Goal: Task Accomplishment & Management: Manage account settings

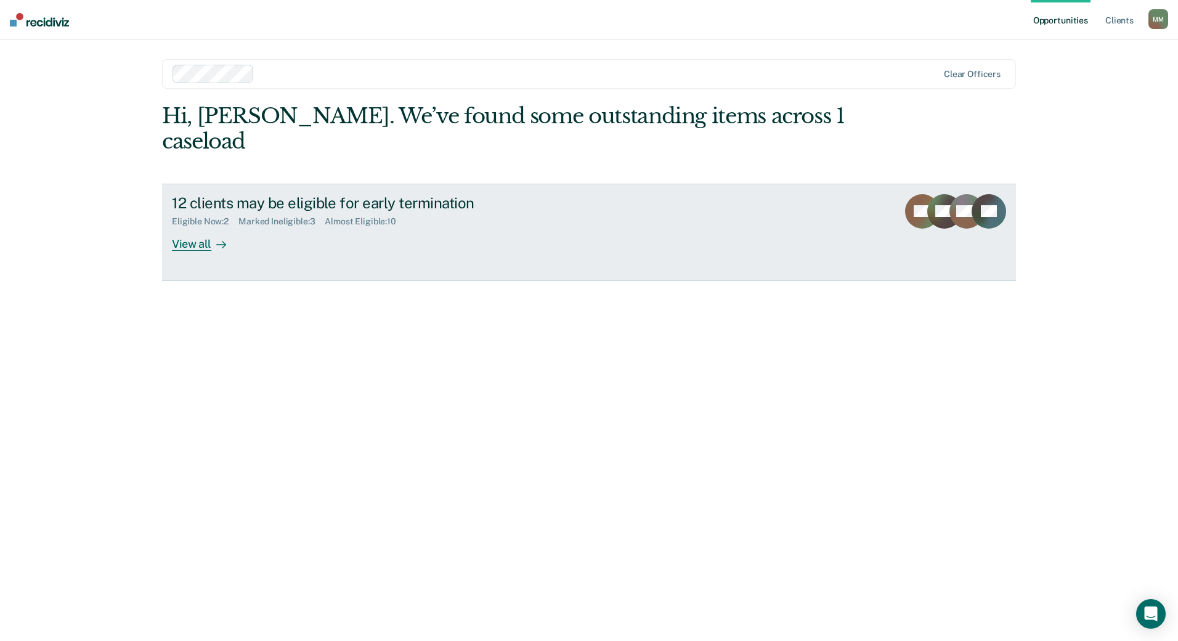
click at [264, 232] on link "12 clients may be eligible for early termination Eligible Now : 2 Marked Inelig…" at bounding box center [589, 232] width 854 height 97
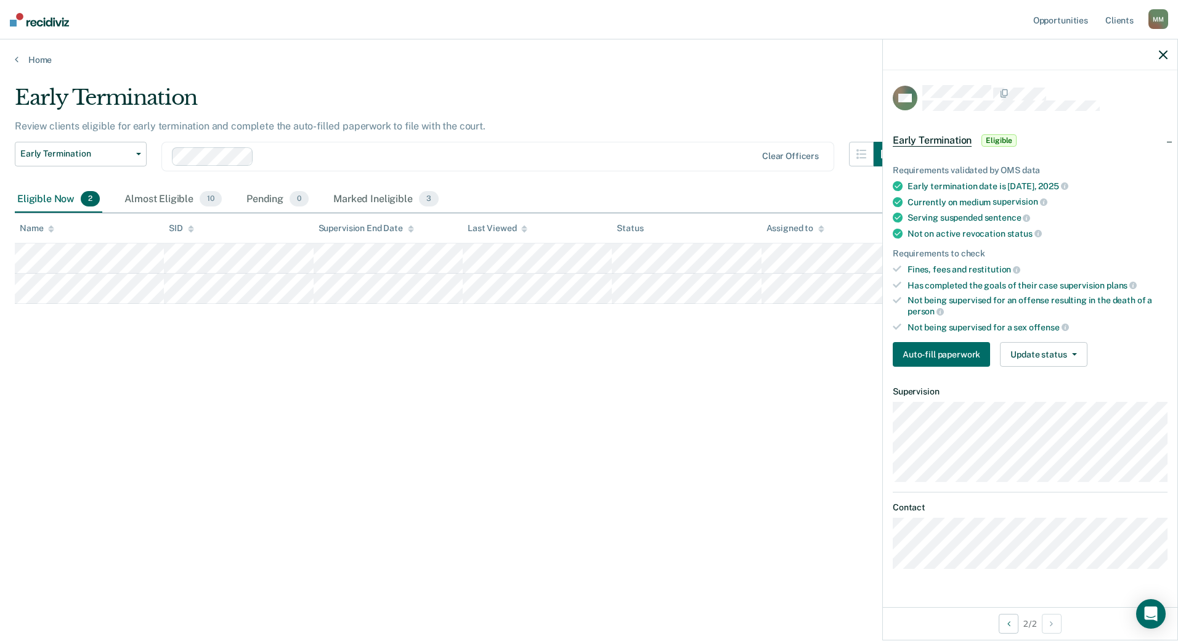
click at [247, 332] on div "Early Termination Review clients eligible for early termination and complete th…" at bounding box center [589, 317] width 1149 height 464
click at [1077, 357] on button "Update status" at bounding box center [1043, 354] width 87 height 25
click at [1059, 401] on button "Mark Ineligible" at bounding box center [1059, 404] width 119 height 20
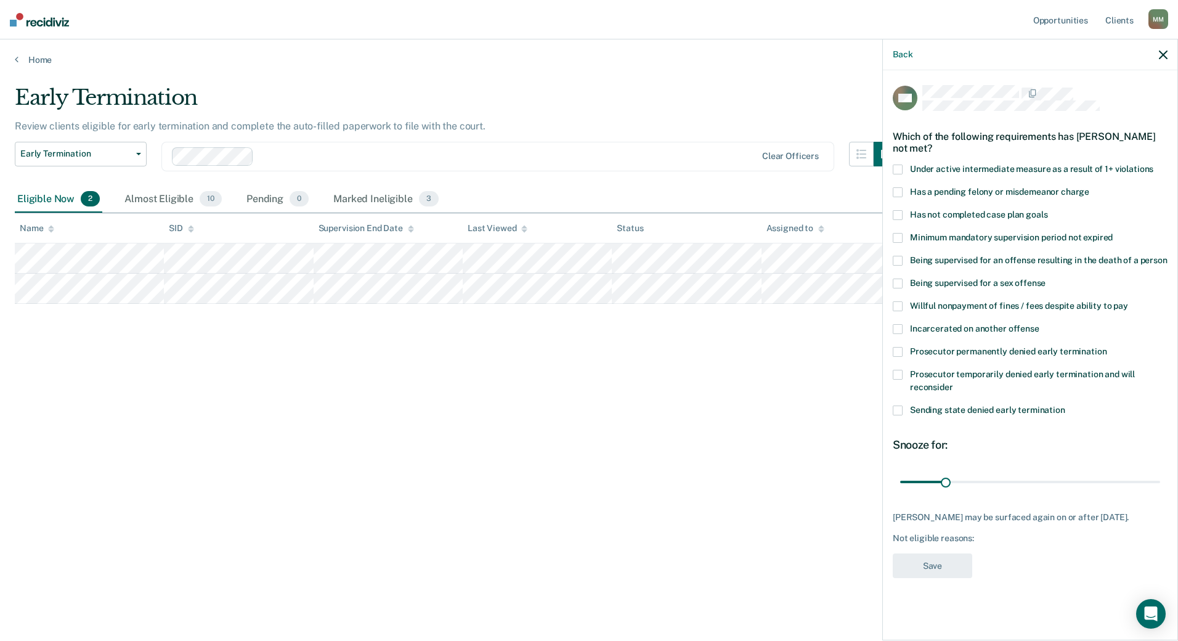
click at [929, 214] on span "Has not completed case plan goals" at bounding box center [978, 215] width 137 height 10
drag, startPoint x: 944, startPoint y: 484, endPoint x: 1016, endPoint y: 497, distance: 73.3
type input "80"
click at [1016, 492] on input "range" at bounding box center [1031, 482] width 260 height 22
click at [934, 576] on button "Save" at bounding box center [933, 565] width 80 height 25
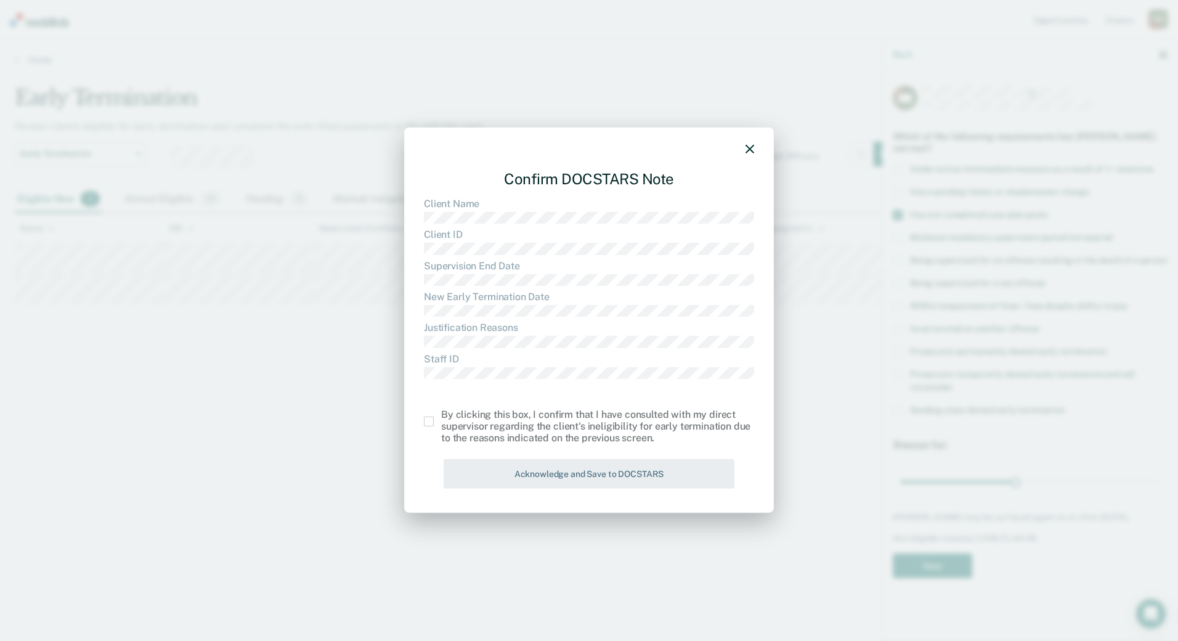
click at [428, 417] on span at bounding box center [429, 422] width 10 height 10
click at [441, 417] on input "checkbox" at bounding box center [441, 417] width 0 height 0
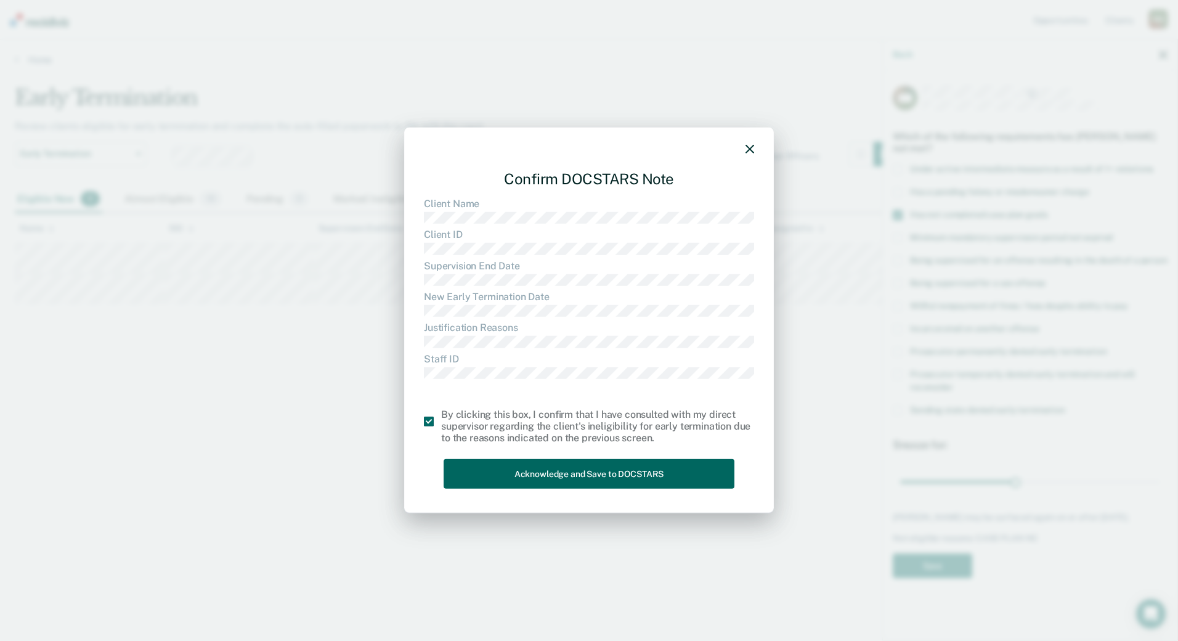
click at [521, 472] on button "Acknowledge and Save to DOCSTARS" at bounding box center [589, 474] width 291 height 30
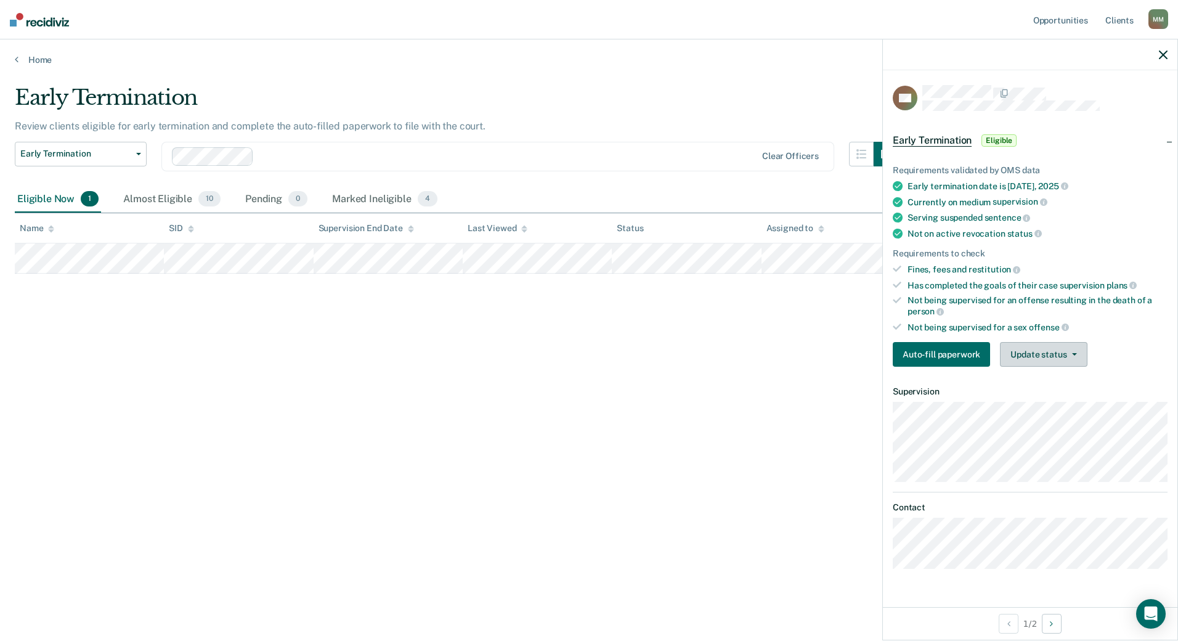
click at [1041, 361] on button "Update status" at bounding box center [1043, 354] width 87 height 25
click at [1041, 398] on button "Mark Ineligible" at bounding box center [1059, 404] width 119 height 20
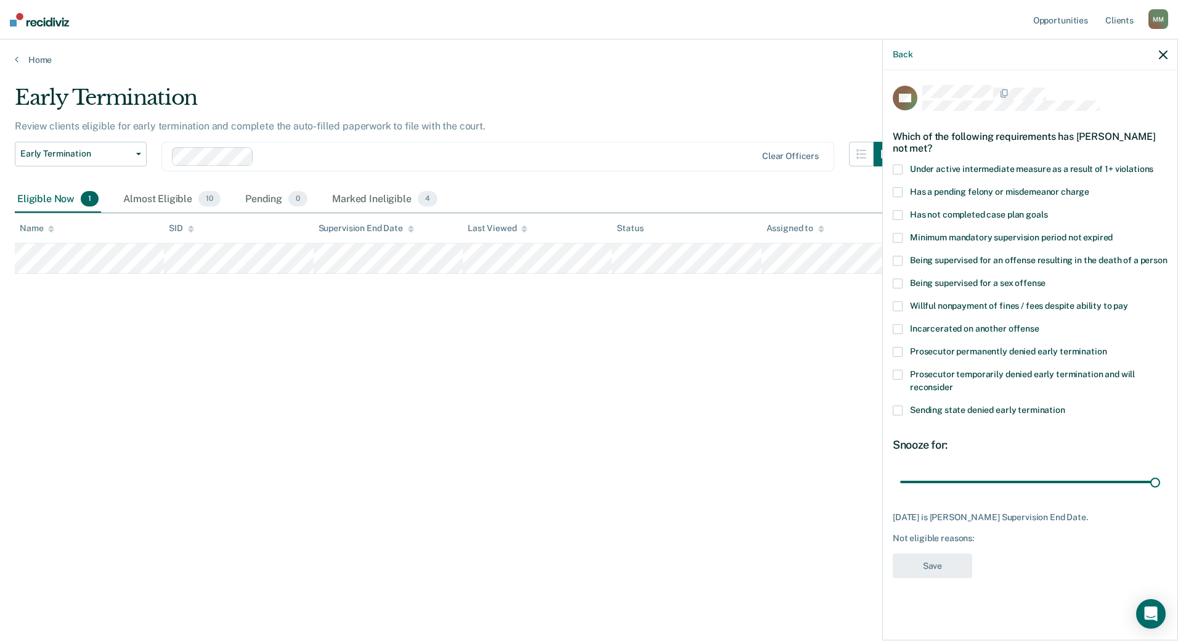
click at [899, 234] on span at bounding box center [898, 238] width 10 height 10
click at [944, 562] on button "Save" at bounding box center [933, 565] width 80 height 25
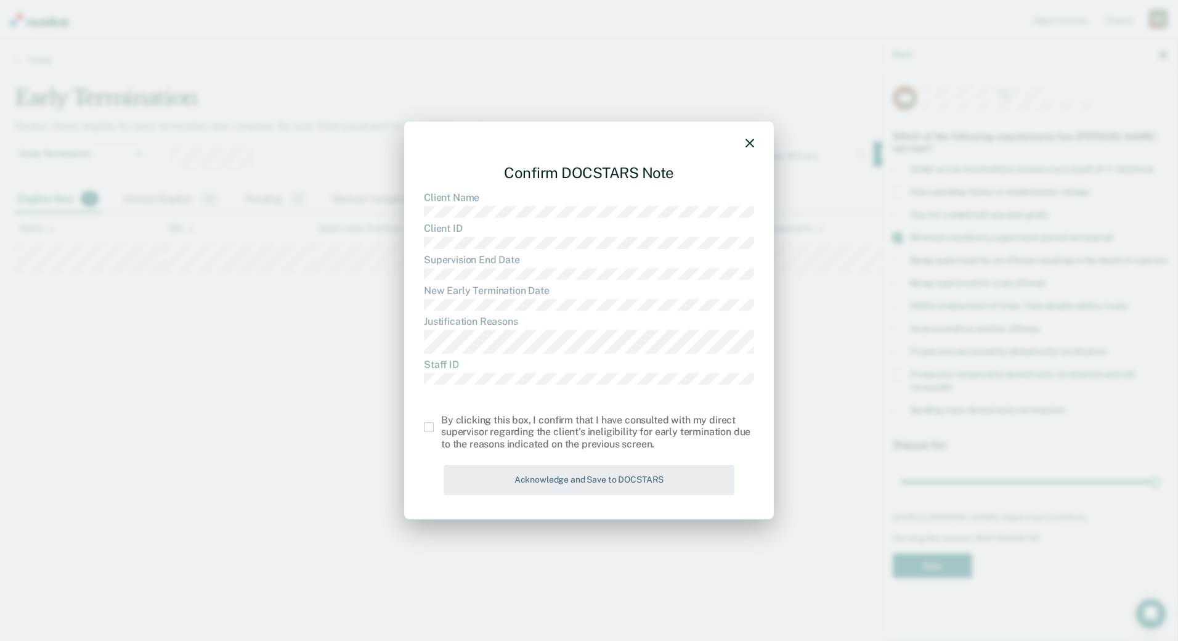
click at [425, 428] on span at bounding box center [429, 427] width 10 height 10
click at [441, 422] on input "checkbox" at bounding box center [441, 422] width 0 height 0
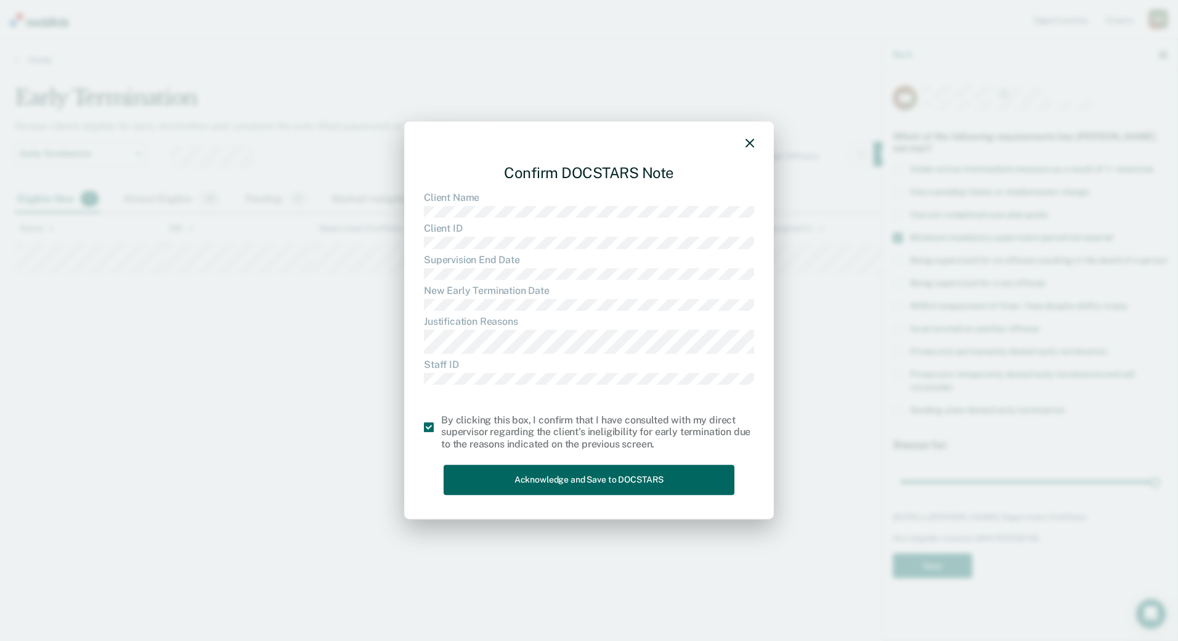
drag, startPoint x: 509, startPoint y: 464, endPoint x: 508, endPoint y: 476, distance: 12.4
click at [509, 466] on div "Confirm DOCSTARS Note Client Name Client ID Supervision End Date New Early Term…" at bounding box center [589, 327] width 330 height 346
click at [512, 484] on button "Acknowledge and Save to DOCSTARS" at bounding box center [589, 480] width 291 height 30
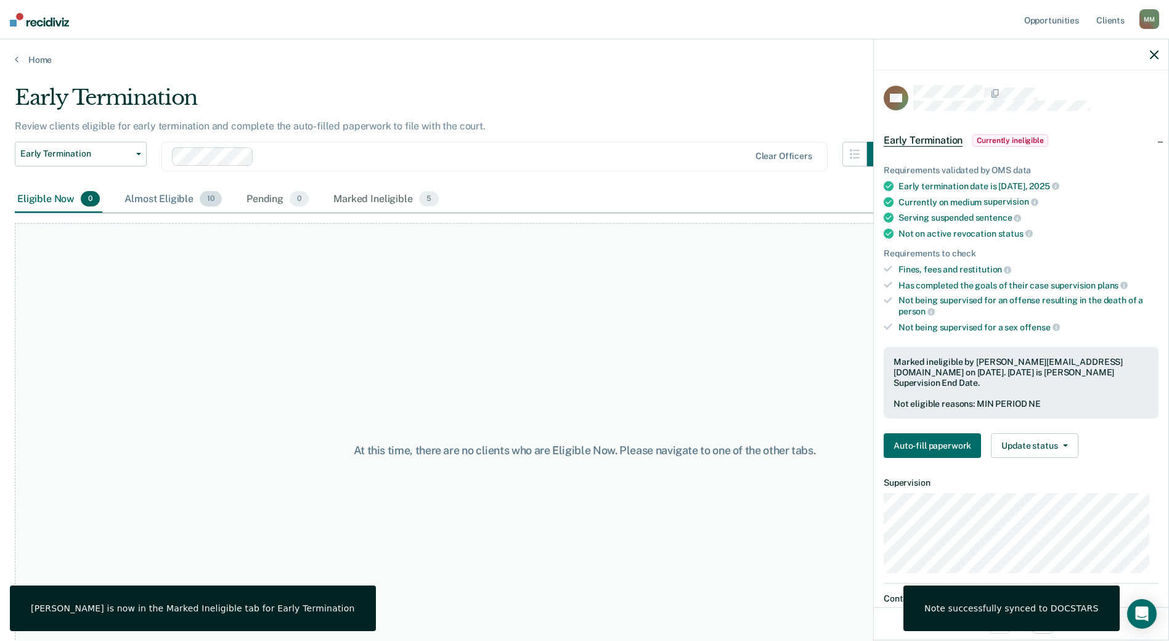
click at [182, 203] on div "Almost Eligible 10" at bounding box center [173, 199] width 102 height 27
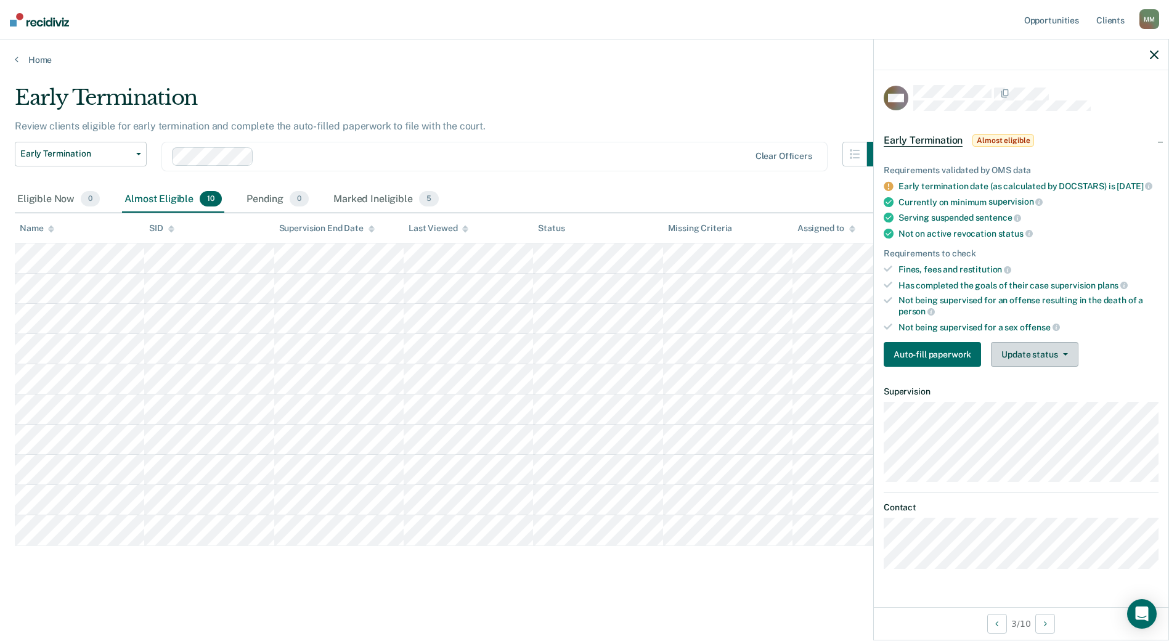
click at [1032, 365] on button "Update status" at bounding box center [1034, 354] width 87 height 25
click at [1044, 414] on button "Mark Ineligible" at bounding box center [1050, 404] width 119 height 20
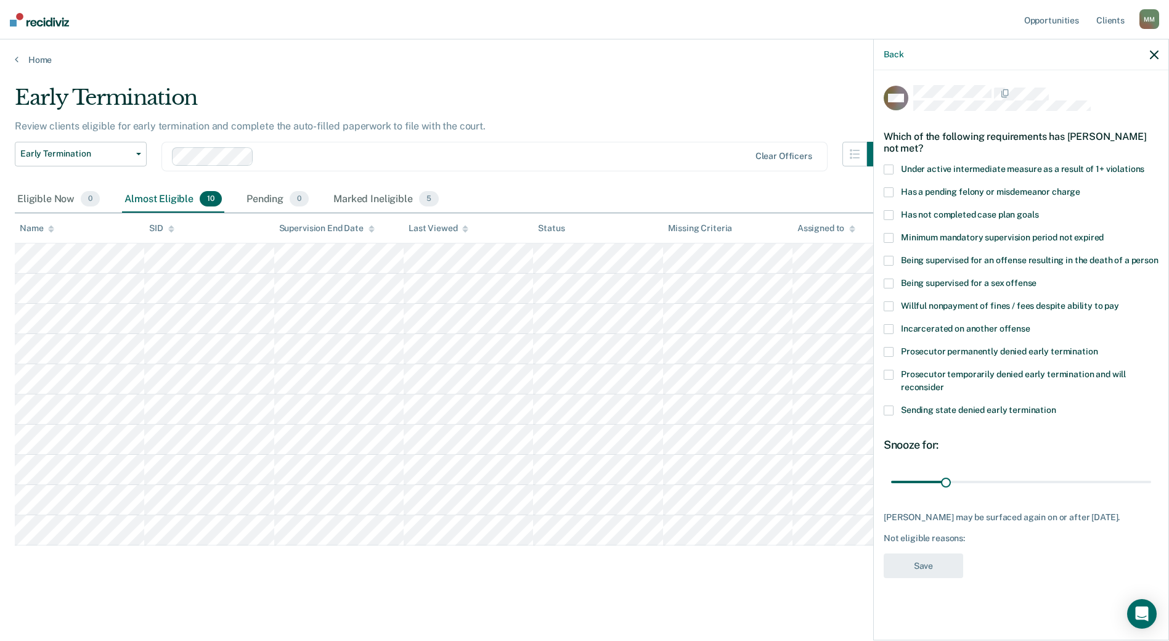
click at [914, 351] on span "Prosecutor permanently denied early termination" at bounding box center [999, 351] width 197 height 10
click at [939, 579] on button "Save" at bounding box center [924, 565] width 80 height 25
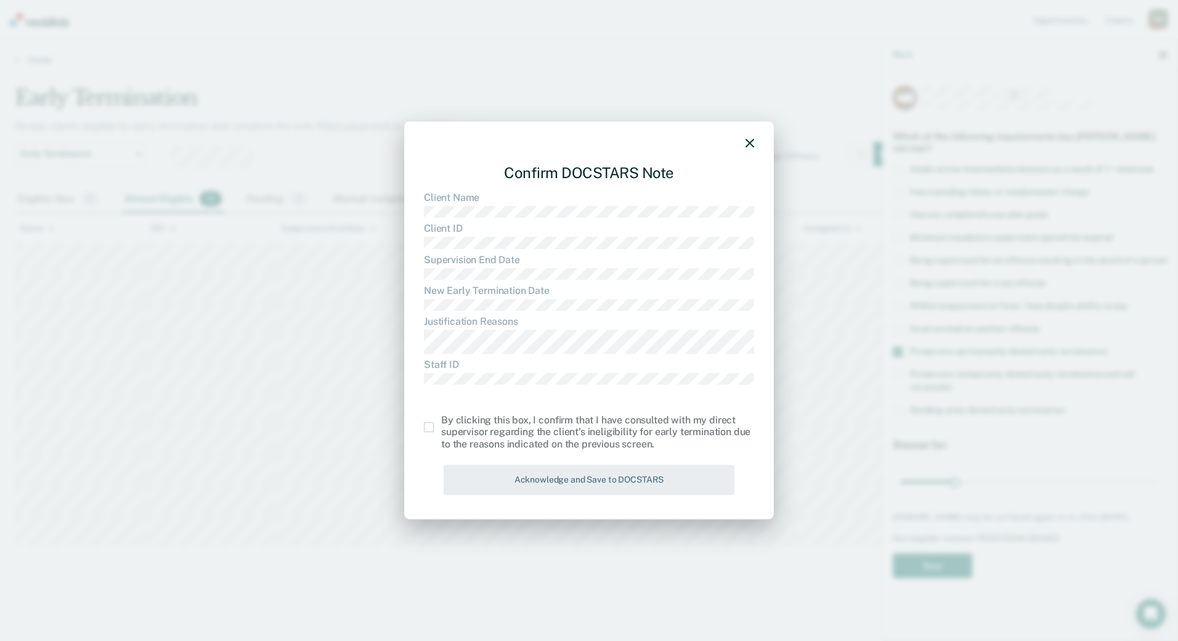
click at [427, 430] on span at bounding box center [429, 427] width 10 height 10
click at [441, 422] on input "checkbox" at bounding box center [441, 422] width 0 height 0
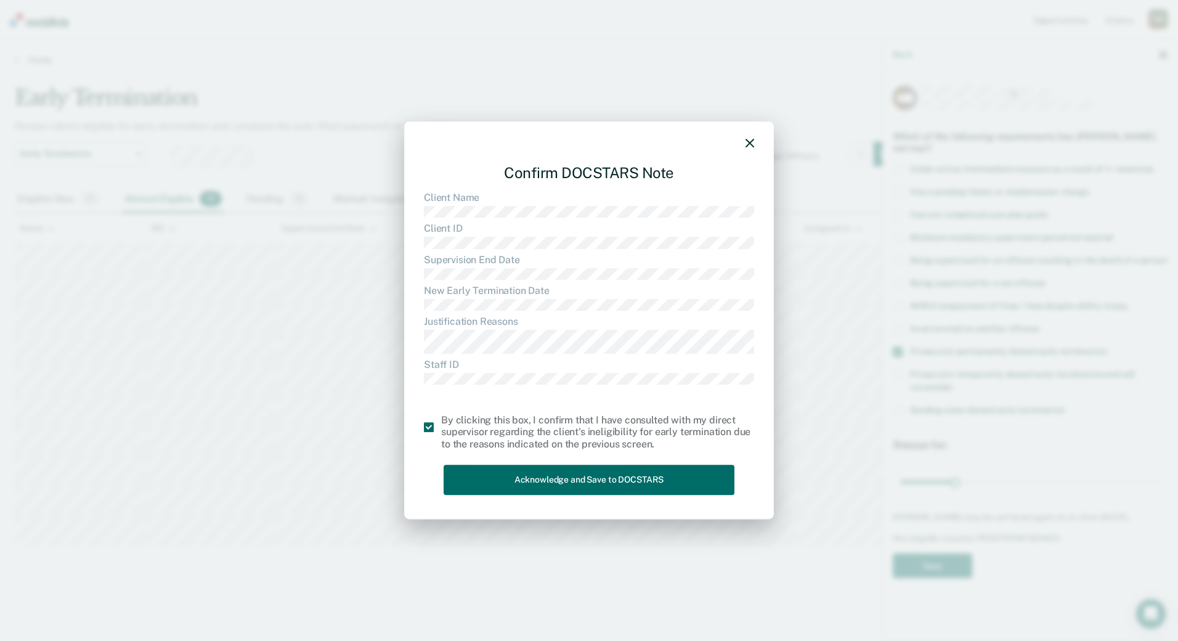
click at [751, 145] on icon "button" at bounding box center [750, 143] width 9 height 9
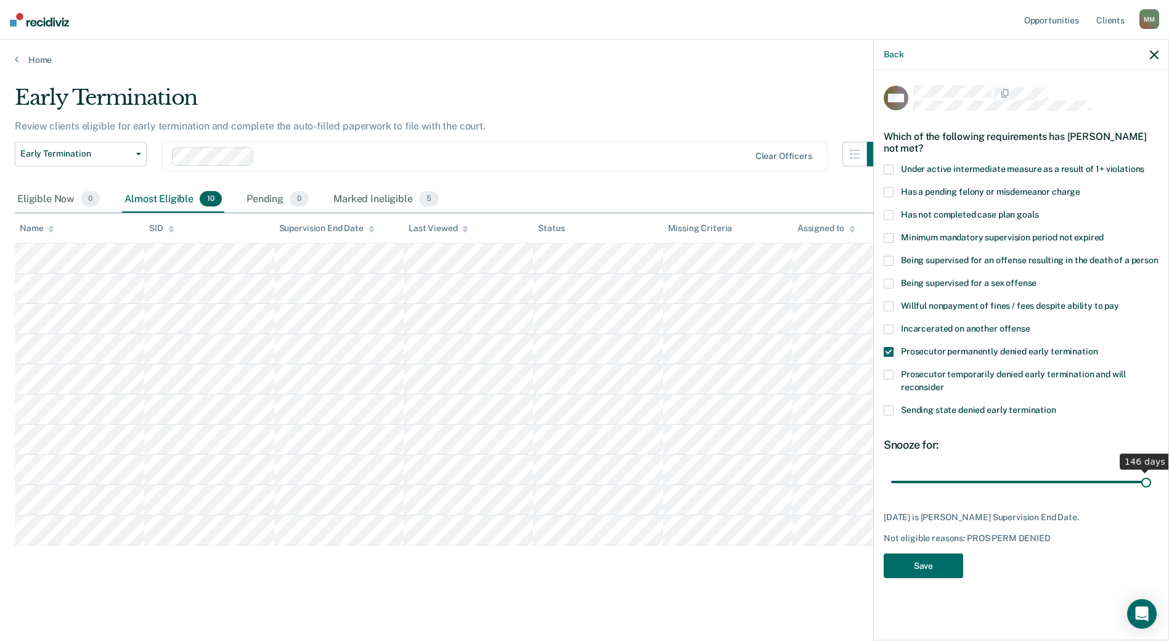
drag, startPoint x: 950, startPoint y: 480, endPoint x: 1203, endPoint y: 502, distance: 253.0
type input "146"
click at [1151, 492] on input "range" at bounding box center [1021, 482] width 260 height 22
click at [940, 566] on button "Save" at bounding box center [924, 565] width 80 height 25
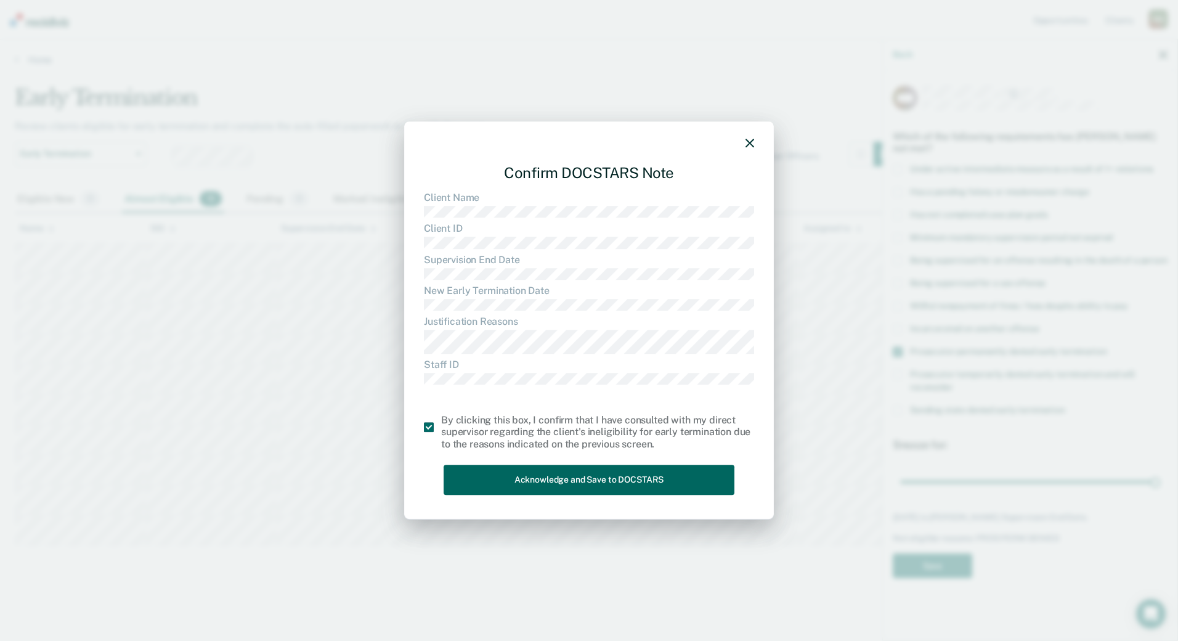
click at [503, 472] on button "Acknowledge and Save to DOCSTARS" at bounding box center [589, 480] width 291 height 30
